Goal: Task Accomplishment & Management: Manage account settings

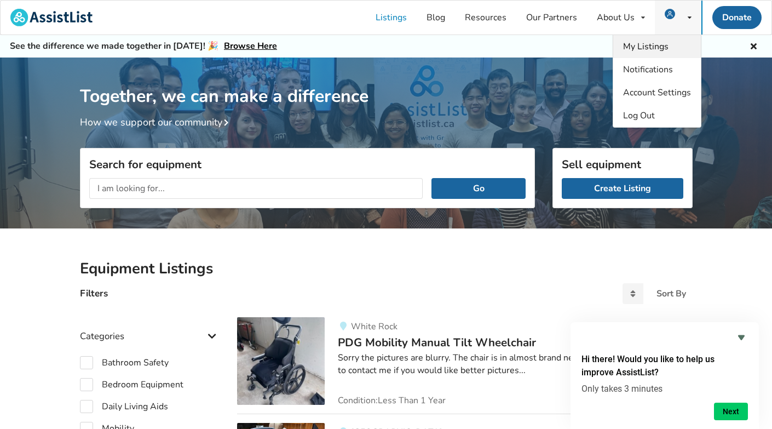
click at [670, 51] on link "My Listings" at bounding box center [657, 46] width 88 height 23
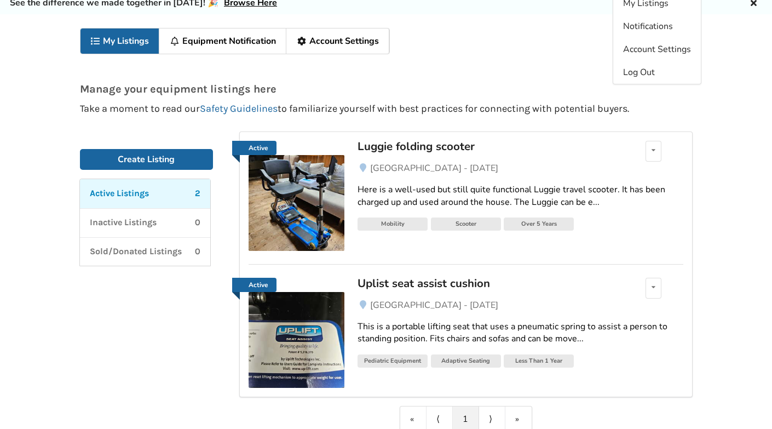
scroll to position [52, 0]
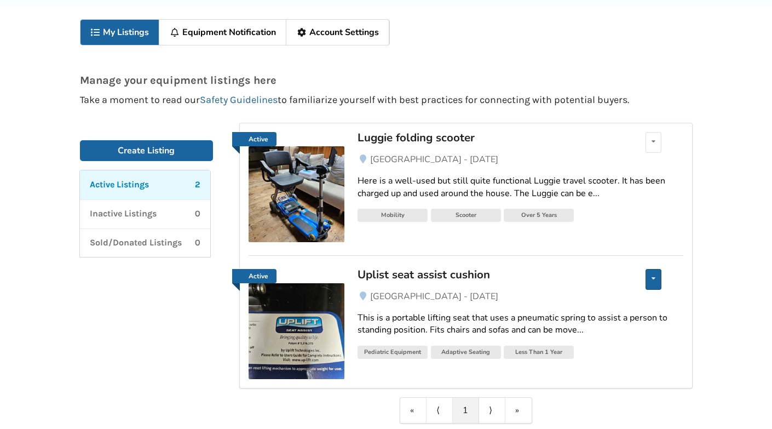
click at [652, 279] on icon at bounding box center [654, 278] width 4 height 7
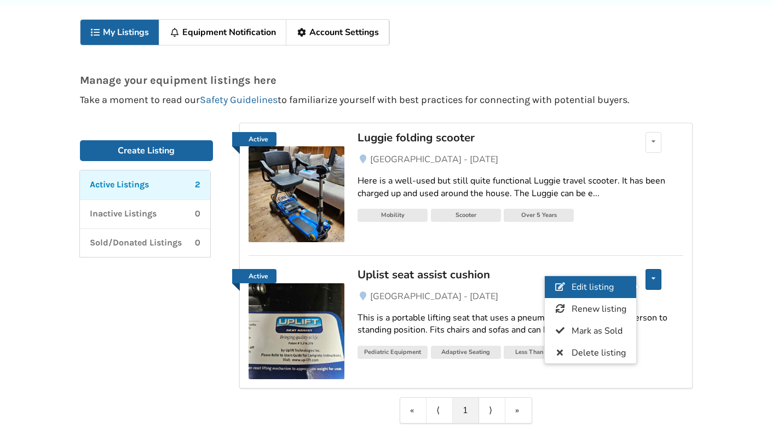
click at [605, 289] on span "Edit listing" at bounding box center [592, 287] width 42 height 12
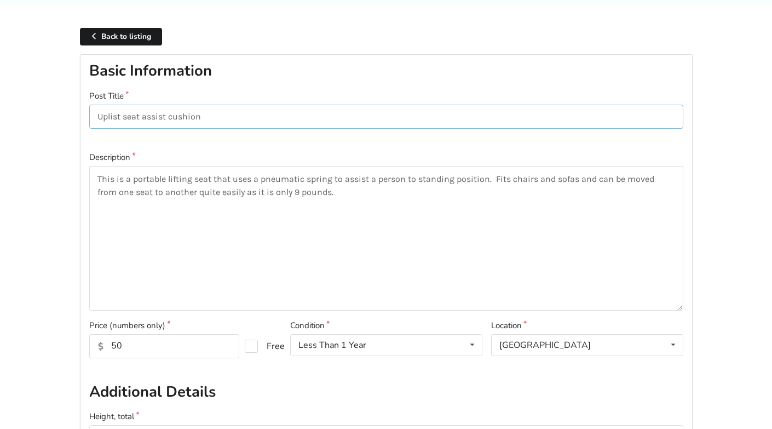
click at [117, 114] on input "Uplist seat assist cushion" at bounding box center [386, 117] width 594 height 25
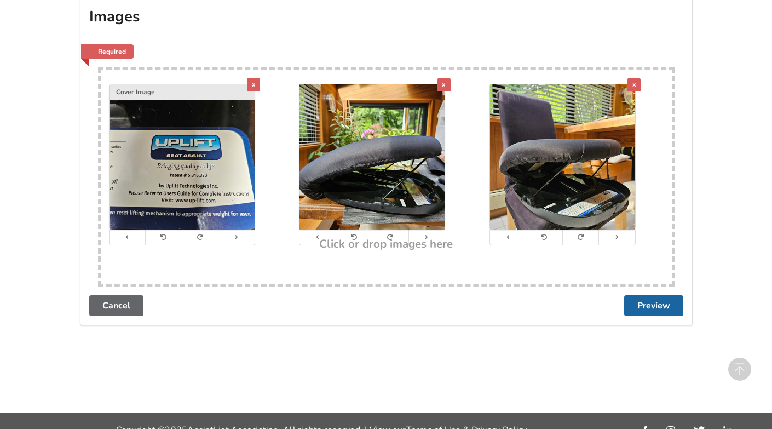
scroll to position [1154, 0]
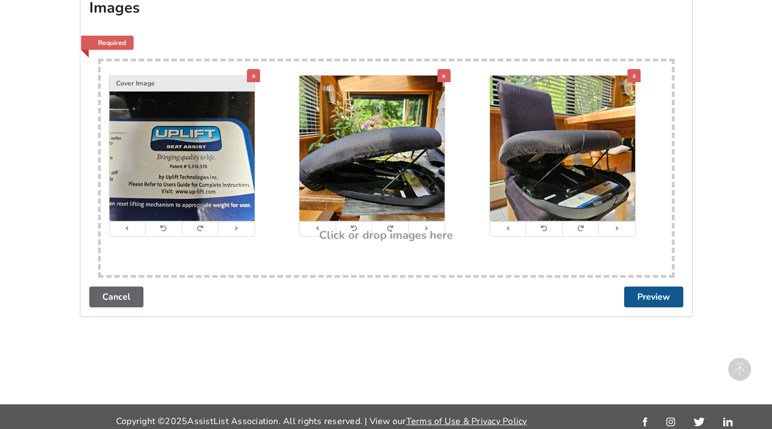
type input "Uplift seat assist cushion"
click at [655, 291] on button "Preview" at bounding box center [653, 296] width 59 height 21
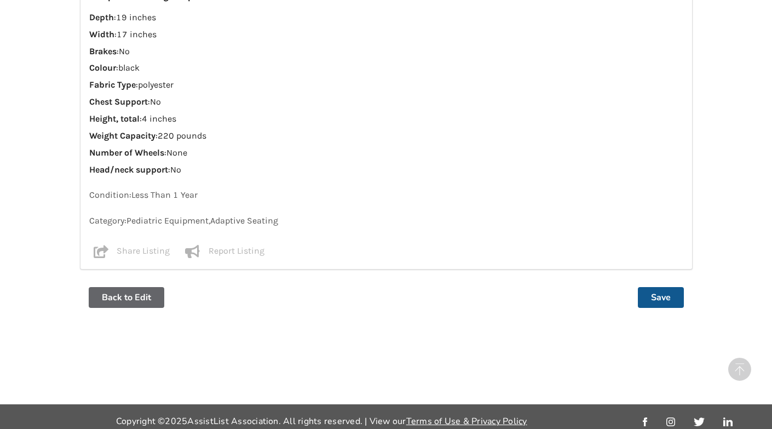
scroll to position [923, 0]
click at [659, 291] on button "Save" at bounding box center [661, 297] width 46 height 21
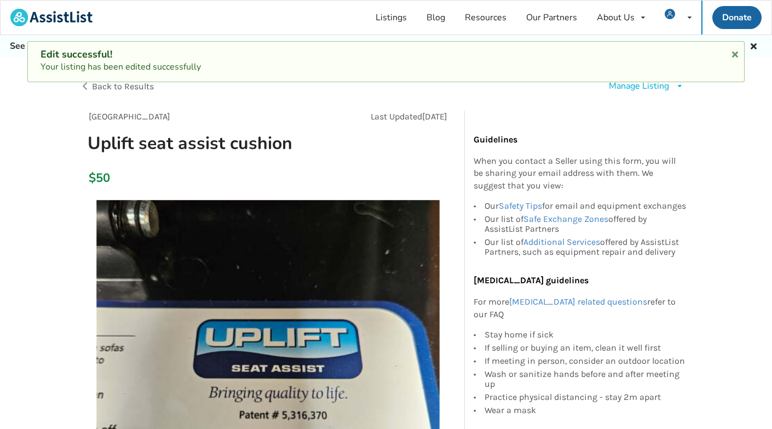
click at [135, 87] on span "Back to Results" at bounding box center [123, 86] width 62 height 10
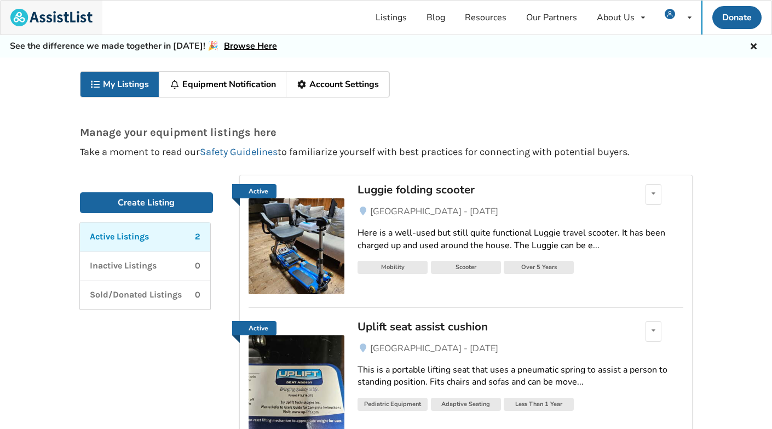
click at [53, 18] on img at bounding box center [51, 18] width 82 height 18
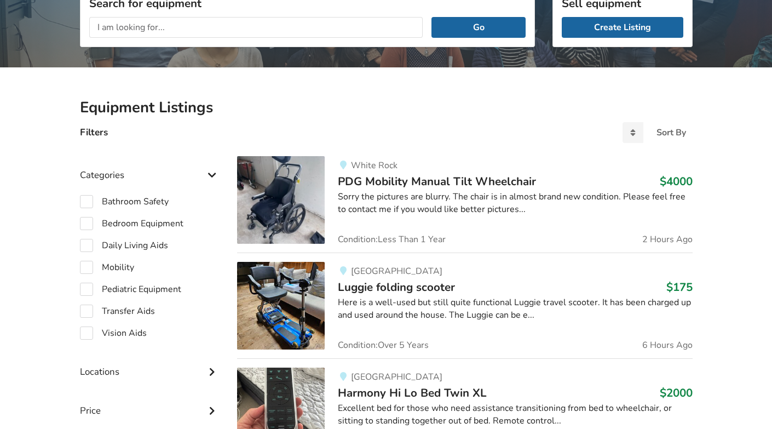
scroll to position [160, 0]
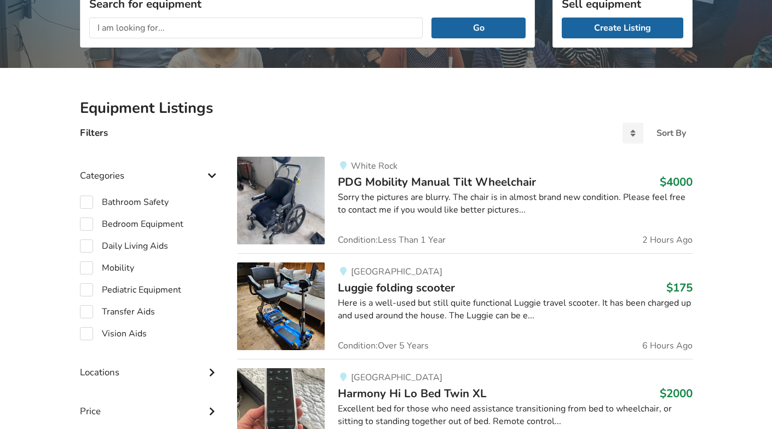
click at [298, 302] on img at bounding box center [281, 306] width 88 height 88
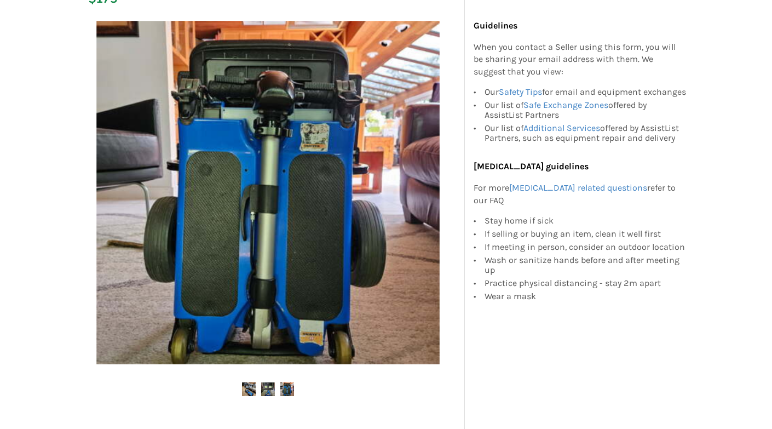
scroll to position [177, 0]
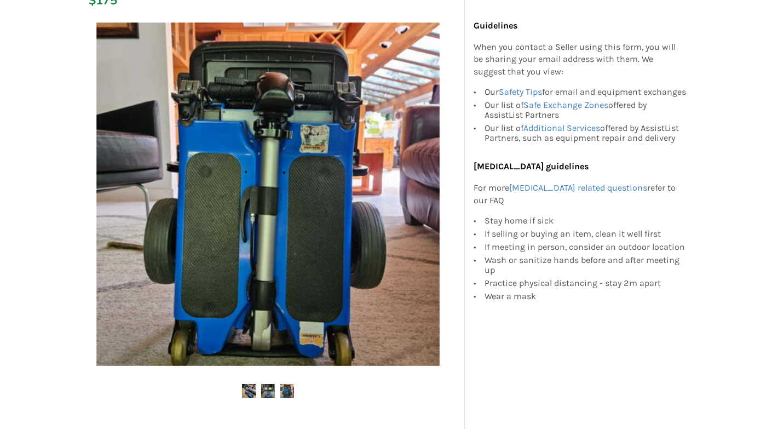
click at [268, 391] on img at bounding box center [268, 391] width 14 height 14
click at [246, 388] on img at bounding box center [249, 391] width 14 height 14
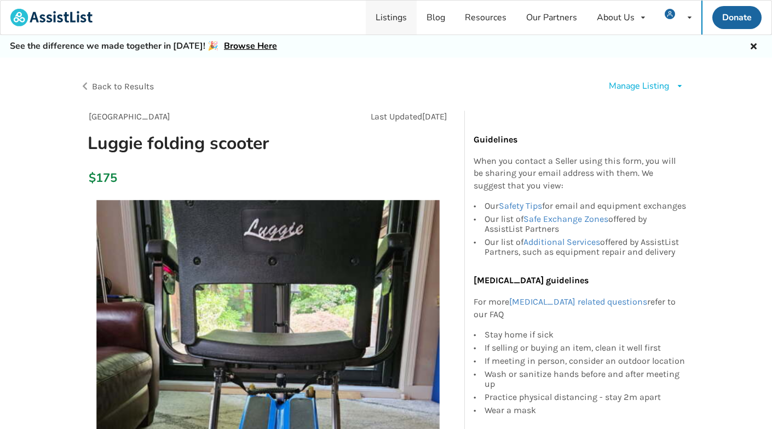
scroll to position [0, 0]
